Goal: Task Accomplishment & Management: Use online tool/utility

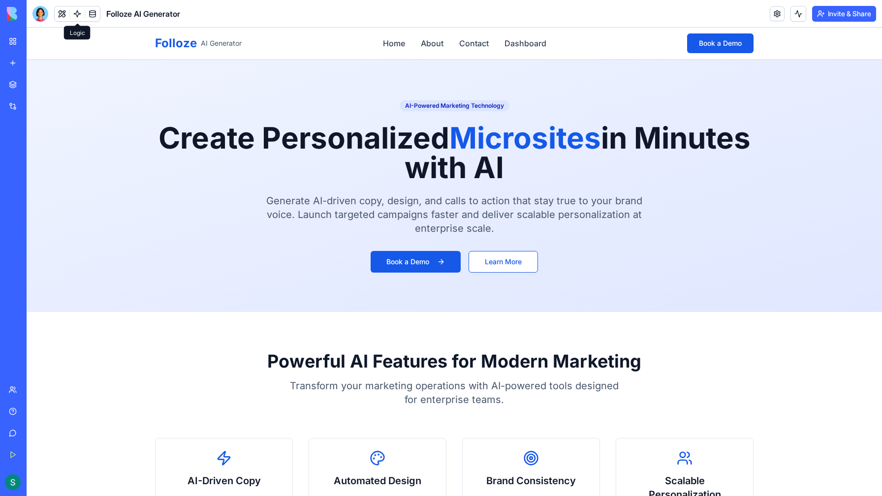
click at [75, 17] on link at bounding box center [77, 13] width 15 height 15
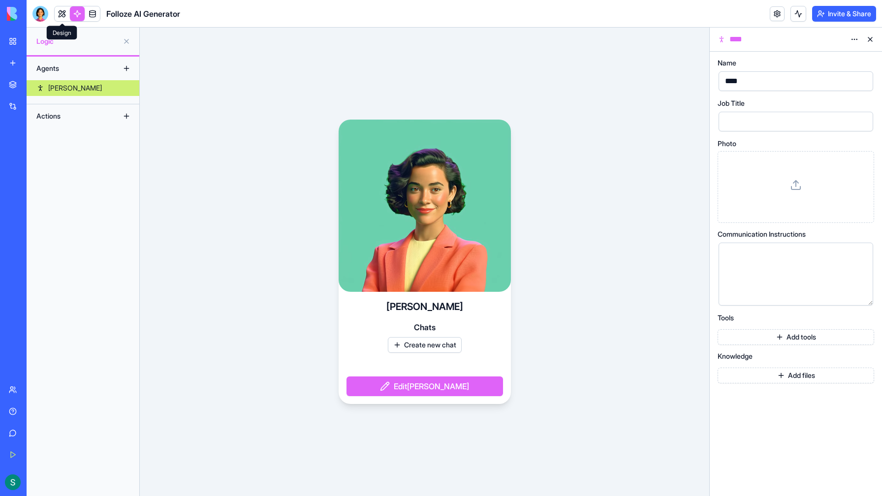
click at [63, 16] on link at bounding box center [62, 13] width 15 height 15
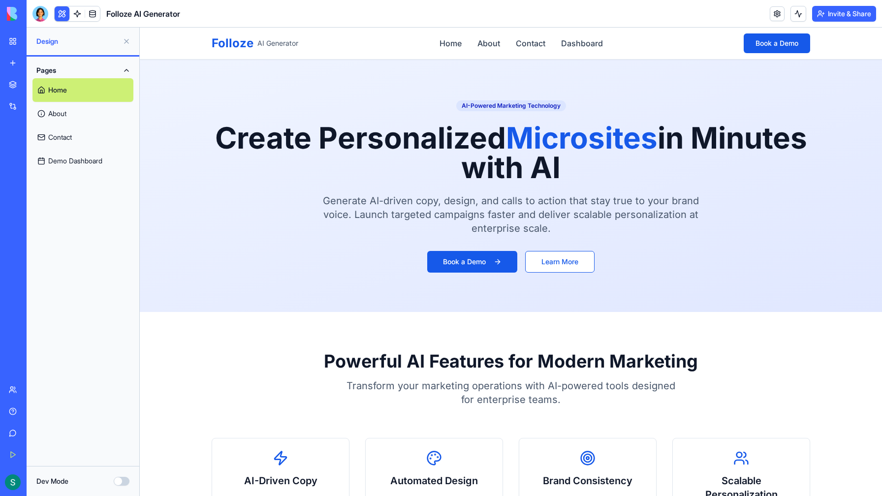
click at [69, 94] on link "Home" at bounding box center [82, 90] width 101 height 24
click at [25, 155] on div "Folloze AI Generator" at bounding box center [23, 154] width 28 height 10
click at [124, 483] on button "Dev Mode" at bounding box center [122, 481] width 16 height 9
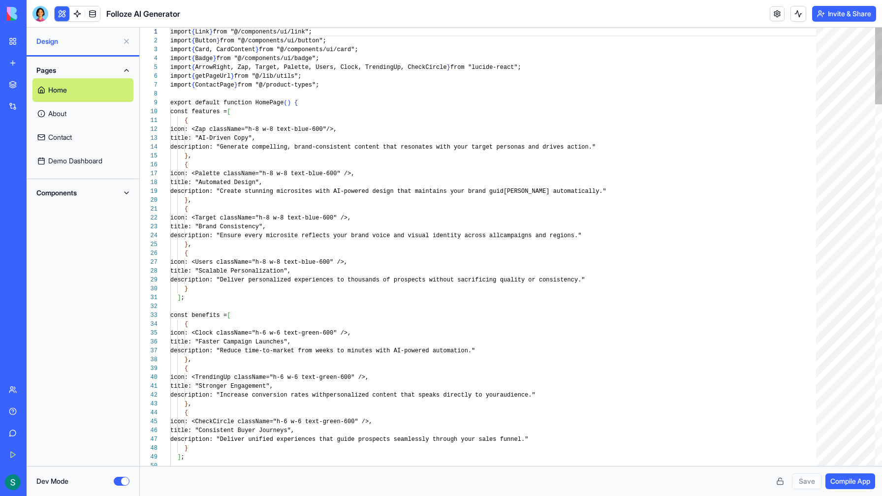
scroll to position [89, 0]
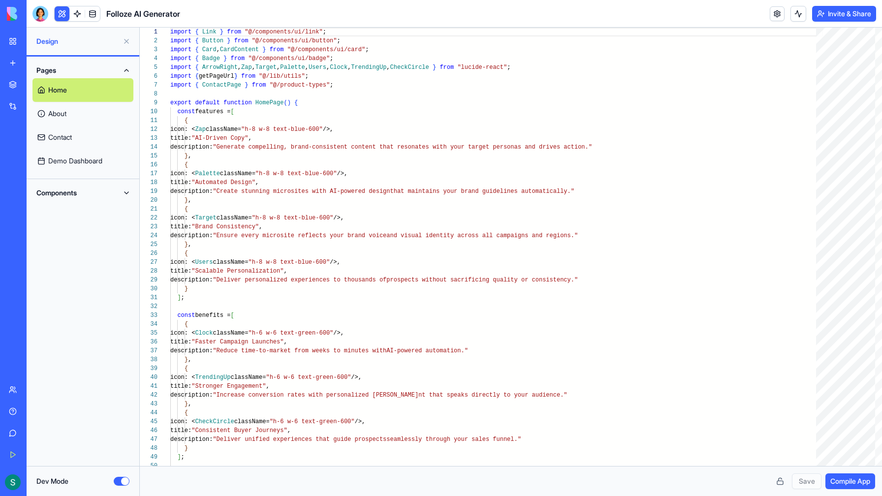
click at [125, 194] on button "Components" at bounding box center [82, 193] width 101 height 16
click at [118, 482] on button "Dev Mode" at bounding box center [122, 481] width 16 height 9
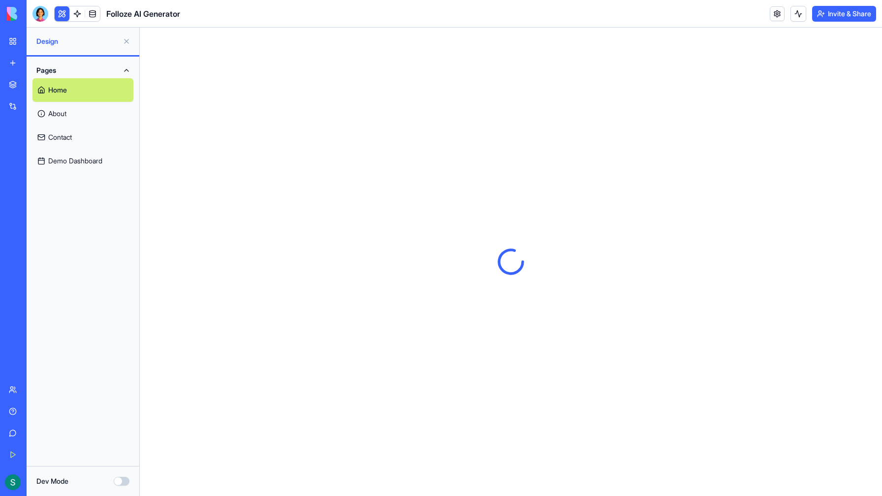
scroll to position [0, 0]
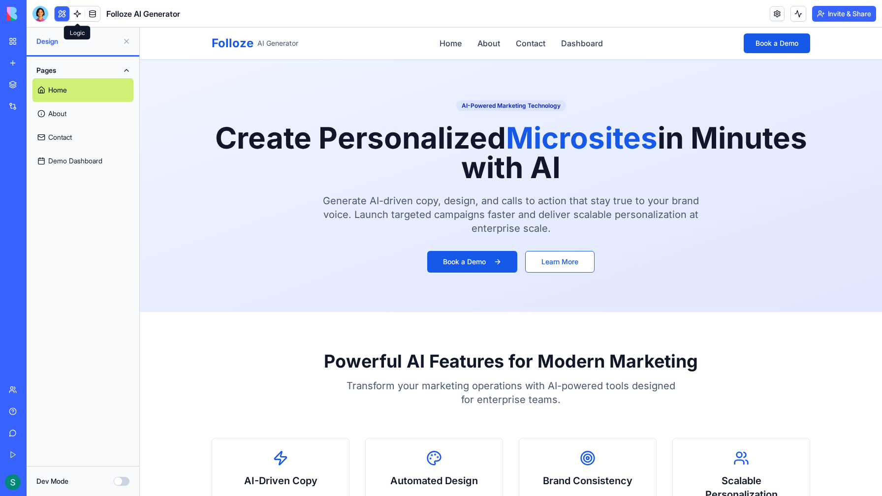
click at [76, 15] on link at bounding box center [77, 13] width 15 height 15
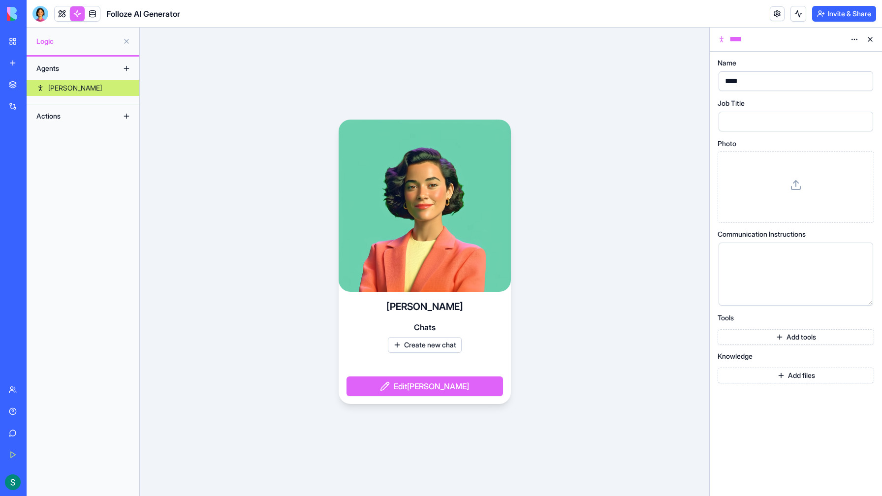
click at [50, 117] on div "Actions" at bounding box center [71, 116] width 79 height 16
click at [126, 118] on button at bounding box center [127, 116] width 16 height 16
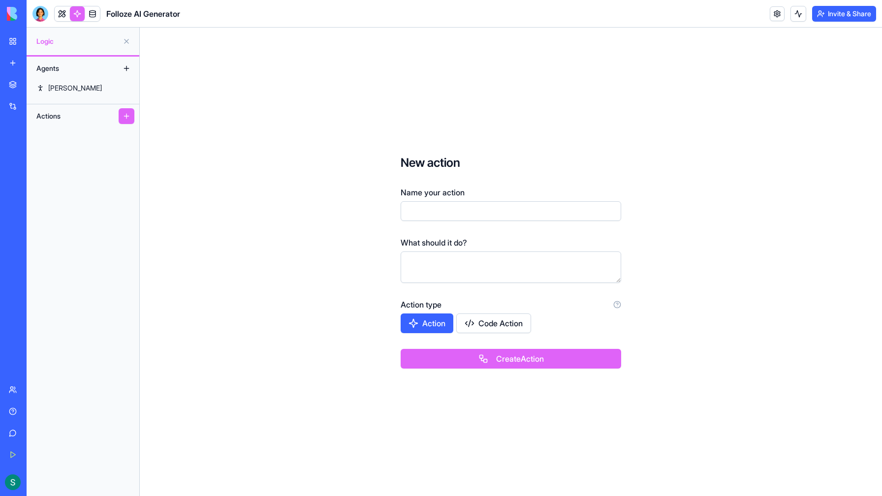
click at [128, 42] on button at bounding box center [127, 41] width 16 height 16
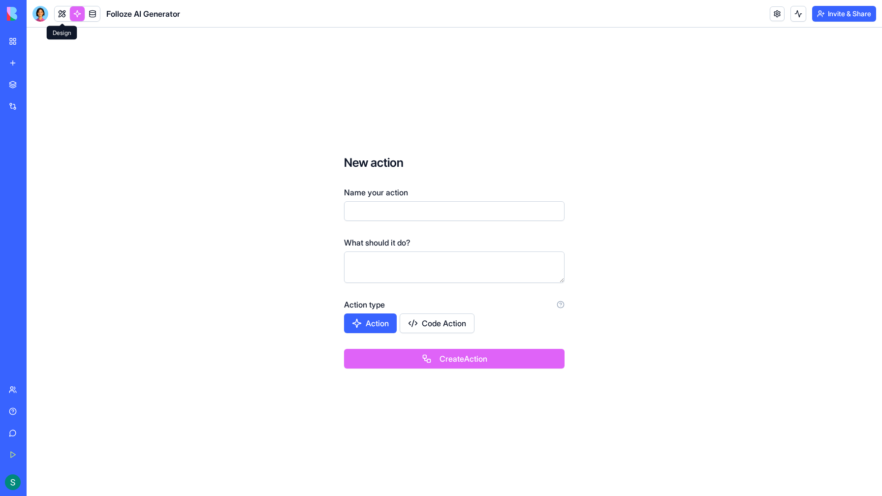
click at [58, 15] on link at bounding box center [62, 13] width 15 height 15
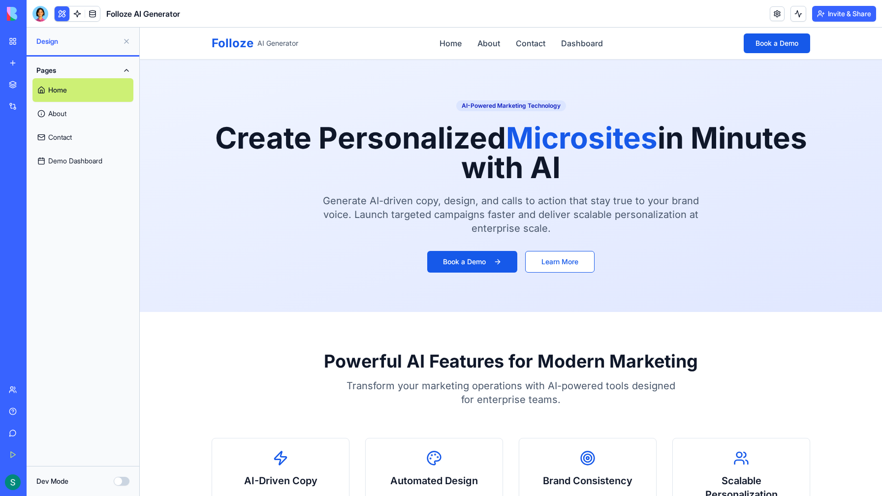
click at [252, 135] on h1 "Create Personalized Microsites in Minutes with AI" at bounding box center [511, 152] width 599 height 59
click at [54, 136] on link "Contact" at bounding box center [82, 138] width 101 height 24
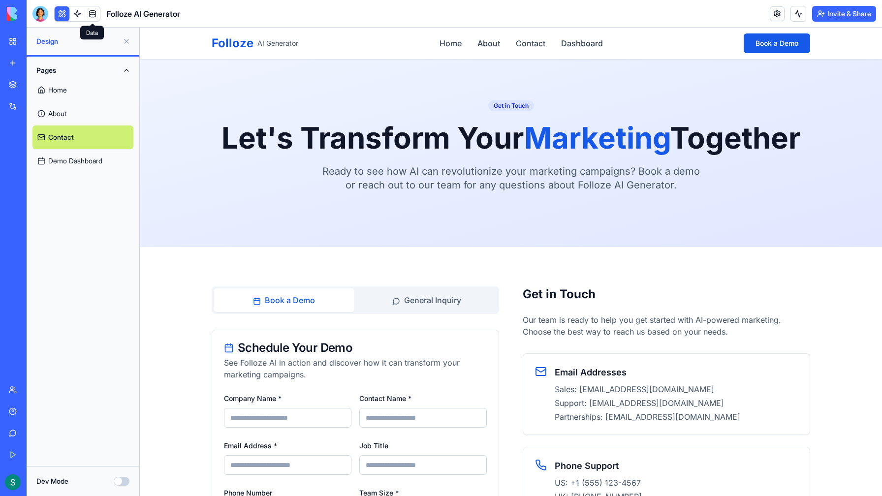
click at [93, 17] on link at bounding box center [92, 13] width 15 height 15
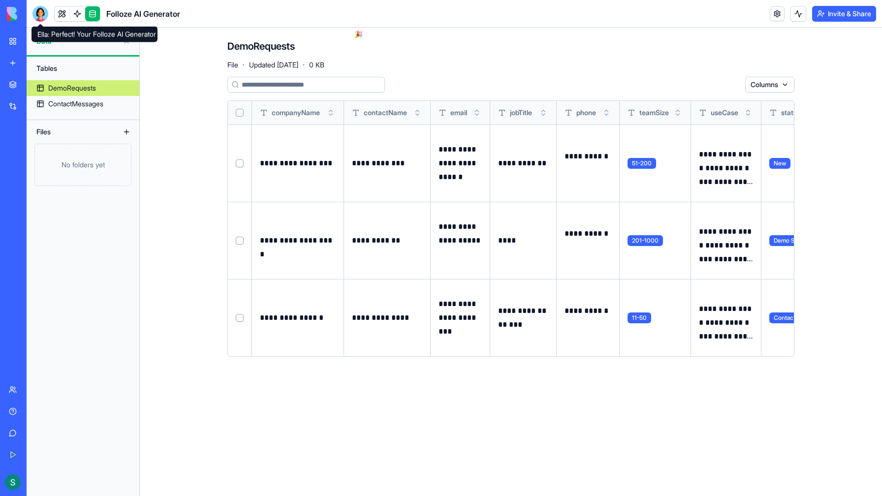
click at [41, 13] on div at bounding box center [40, 14] width 16 height 16
